Goal: Find specific fact: Find specific fact

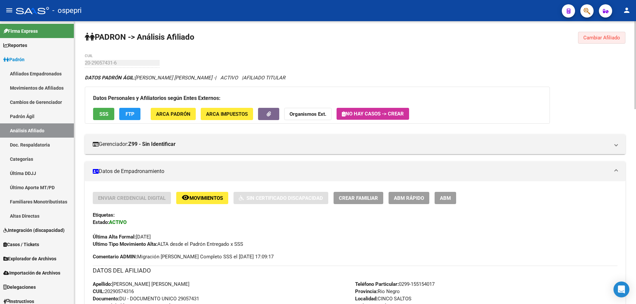
click at [604, 38] on span "Cambiar Afiliado" at bounding box center [601, 38] width 37 height 6
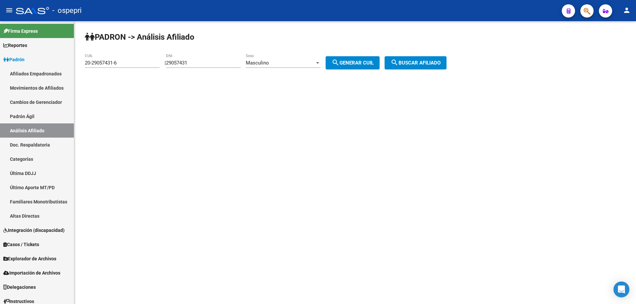
click at [190, 63] on input "29057431" at bounding box center [203, 63] width 75 height 6
paste input "7708240"
type input "27708240"
click at [370, 65] on span "search Generar CUIL" at bounding box center [353, 63] width 42 height 6
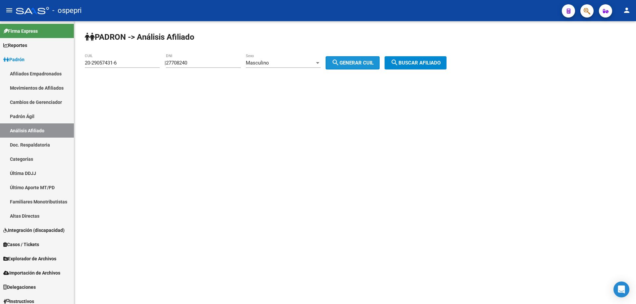
type input "20-27708240-4"
click at [398, 65] on mat-icon "search" at bounding box center [395, 63] width 8 height 8
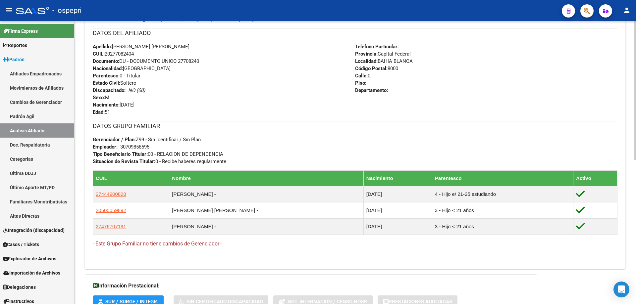
scroll to position [294, 0]
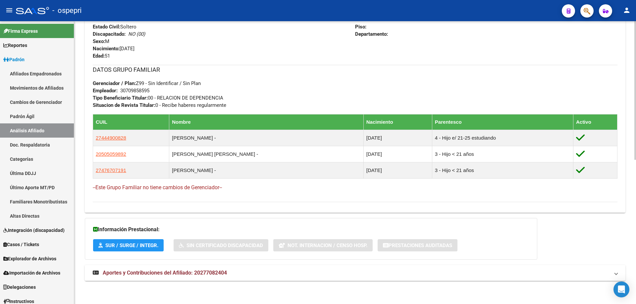
click at [148, 272] on span "Aportes y Contribuciones del Afiliado: 20277082404" at bounding box center [165, 273] width 124 height 6
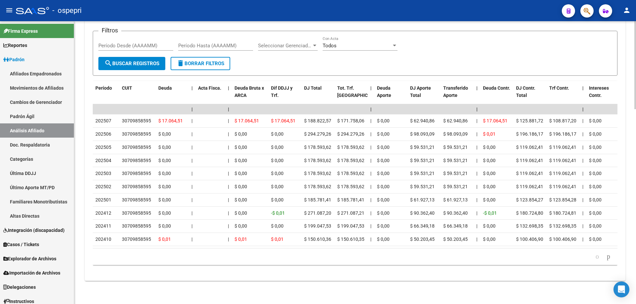
scroll to position [626, 0]
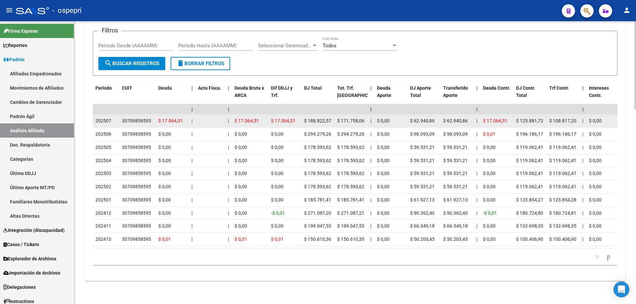
click at [135, 117] on div "30709858595" at bounding box center [136, 121] width 29 height 8
copy div "30709858595"
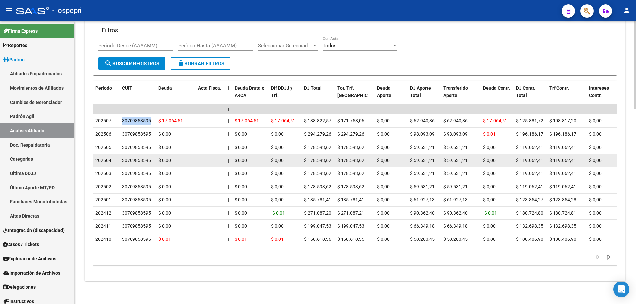
scroll to position [0, 0]
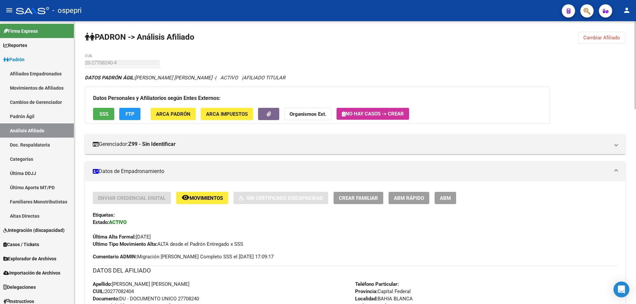
click at [601, 38] on span "Cambiar Afiliado" at bounding box center [601, 38] width 37 height 6
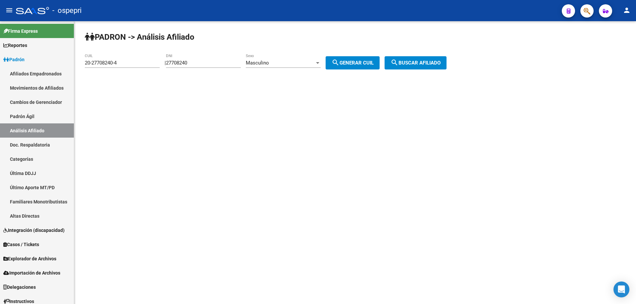
click at [190, 64] on input "27708240" at bounding box center [203, 63] width 75 height 6
click at [191, 64] on input "27708240" at bounding box center [203, 63] width 75 height 6
click at [360, 64] on span "search Generar CUIL" at bounding box center [353, 63] width 42 height 6
click at [398, 60] on mat-icon "search" at bounding box center [395, 63] width 8 height 8
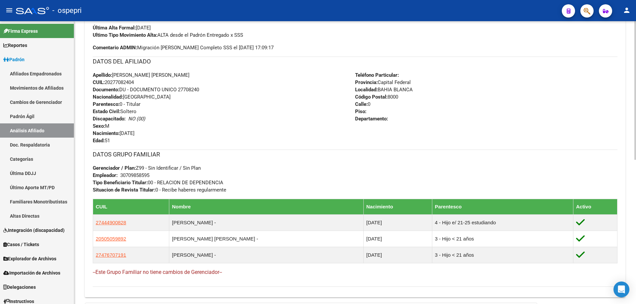
scroll to position [294, 0]
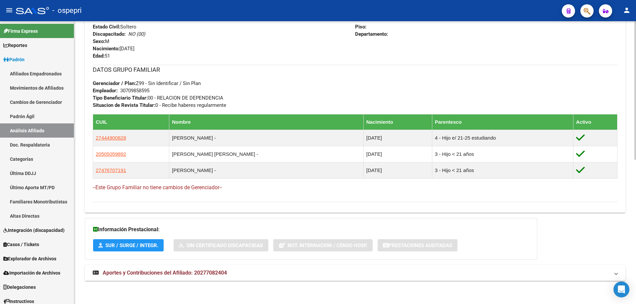
click at [215, 272] on span "Aportes y Contribuciones del Afiliado: 20277082404" at bounding box center [165, 273] width 124 height 6
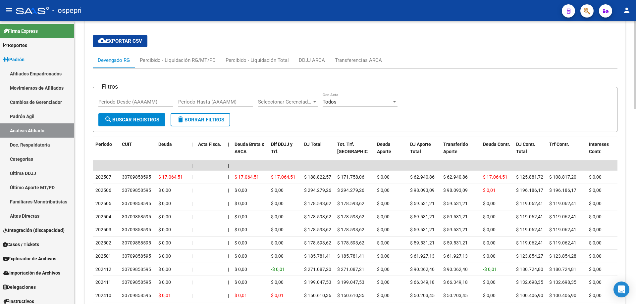
scroll to position [626, 0]
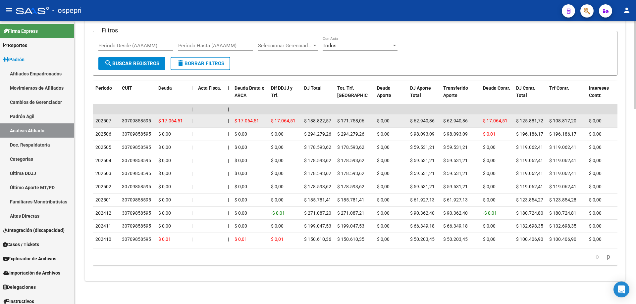
click at [139, 117] on div "30709858595" at bounding box center [136, 121] width 29 height 8
copy div "30709858595"
